Goal: Task Accomplishment & Management: Use online tool/utility

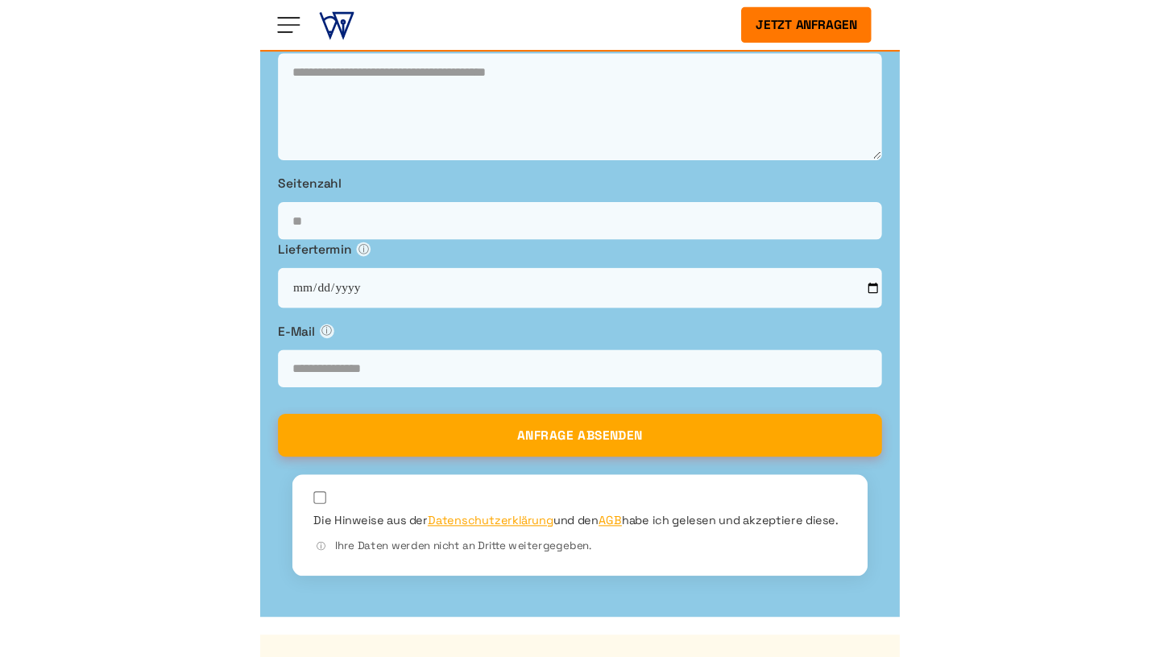
scroll to position [561, 0]
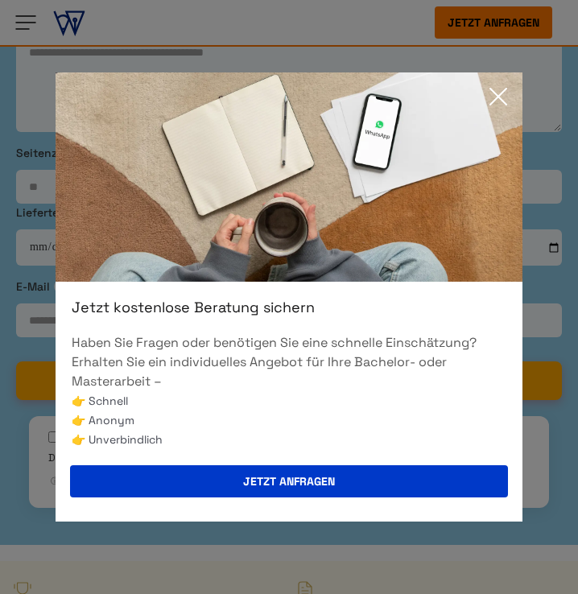
click at [494, 96] on icon at bounding box center [498, 97] width 32 height 32
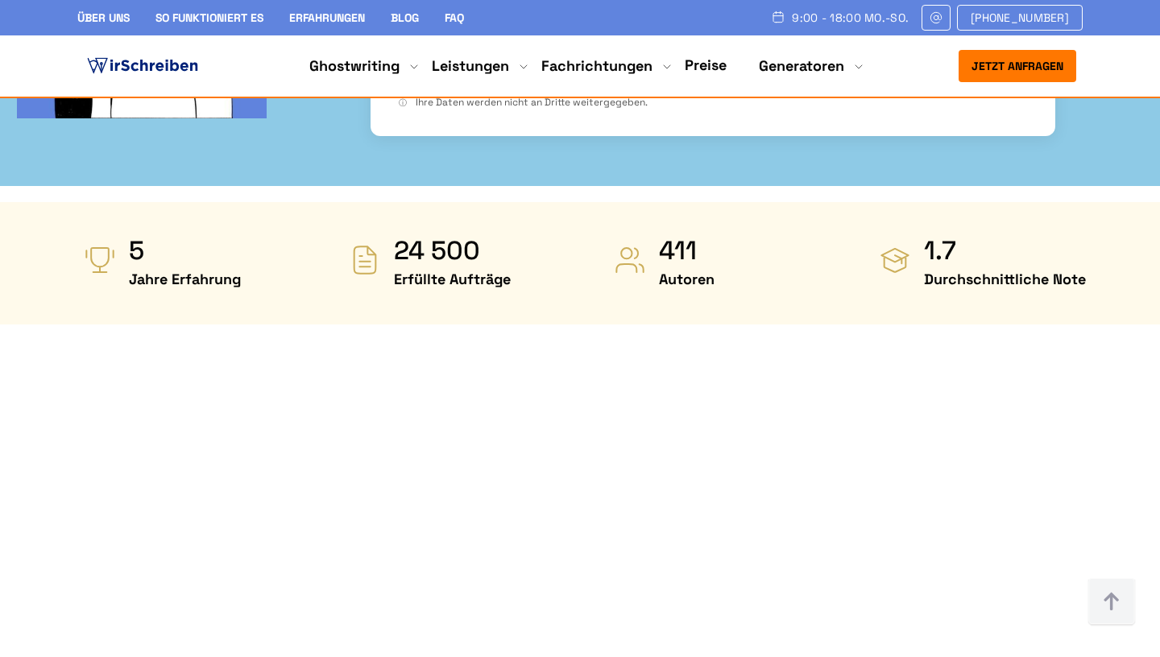
scroll to position [728, 0]
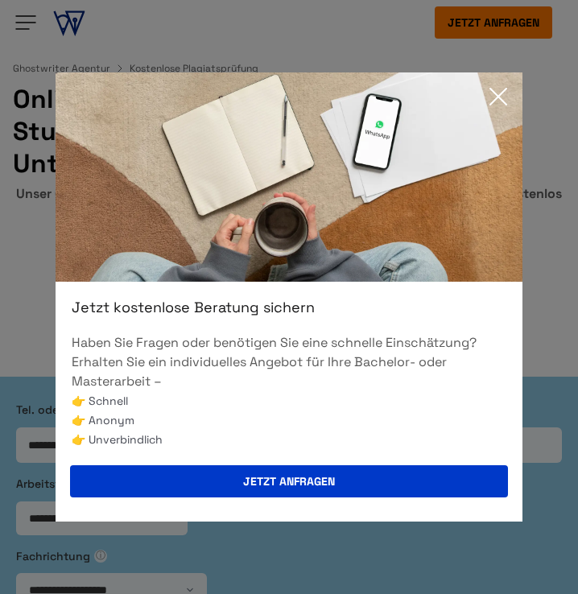
click at [498, 94] on icon at bounding box center [498, 97] width 32 height 32
click at [496, 97] on icon at bounding box center [498, 97] width 32 height 32
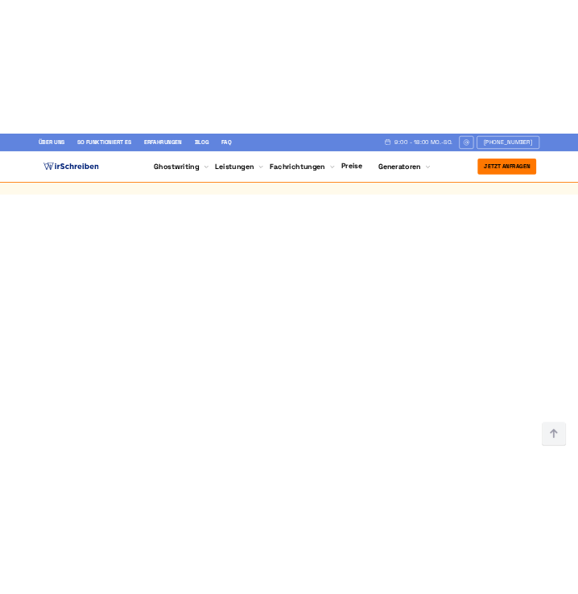
scroll to position [867, 0]
